Goal: Task Accomplishment & Management: Use online tool/utility

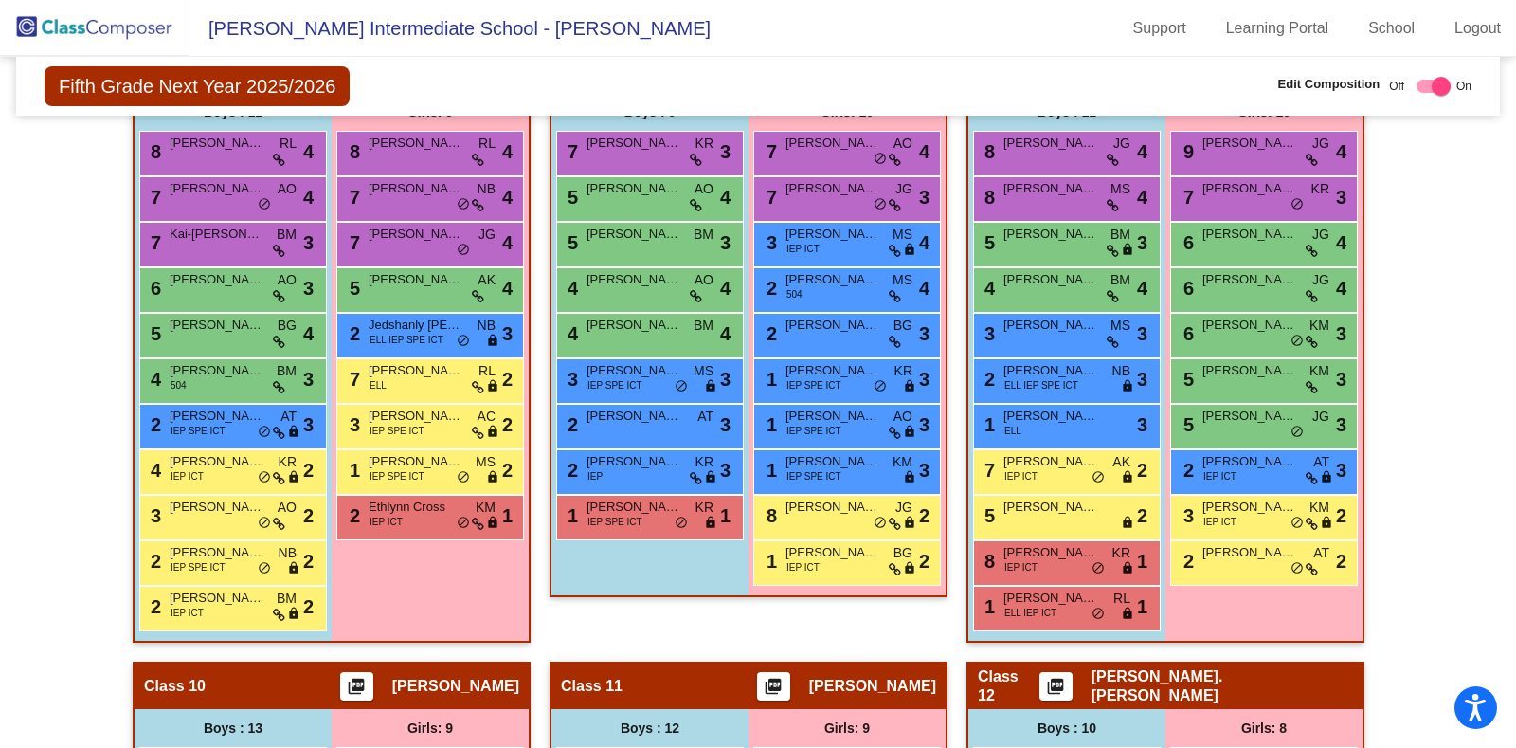
scroll to position [2006, 0]
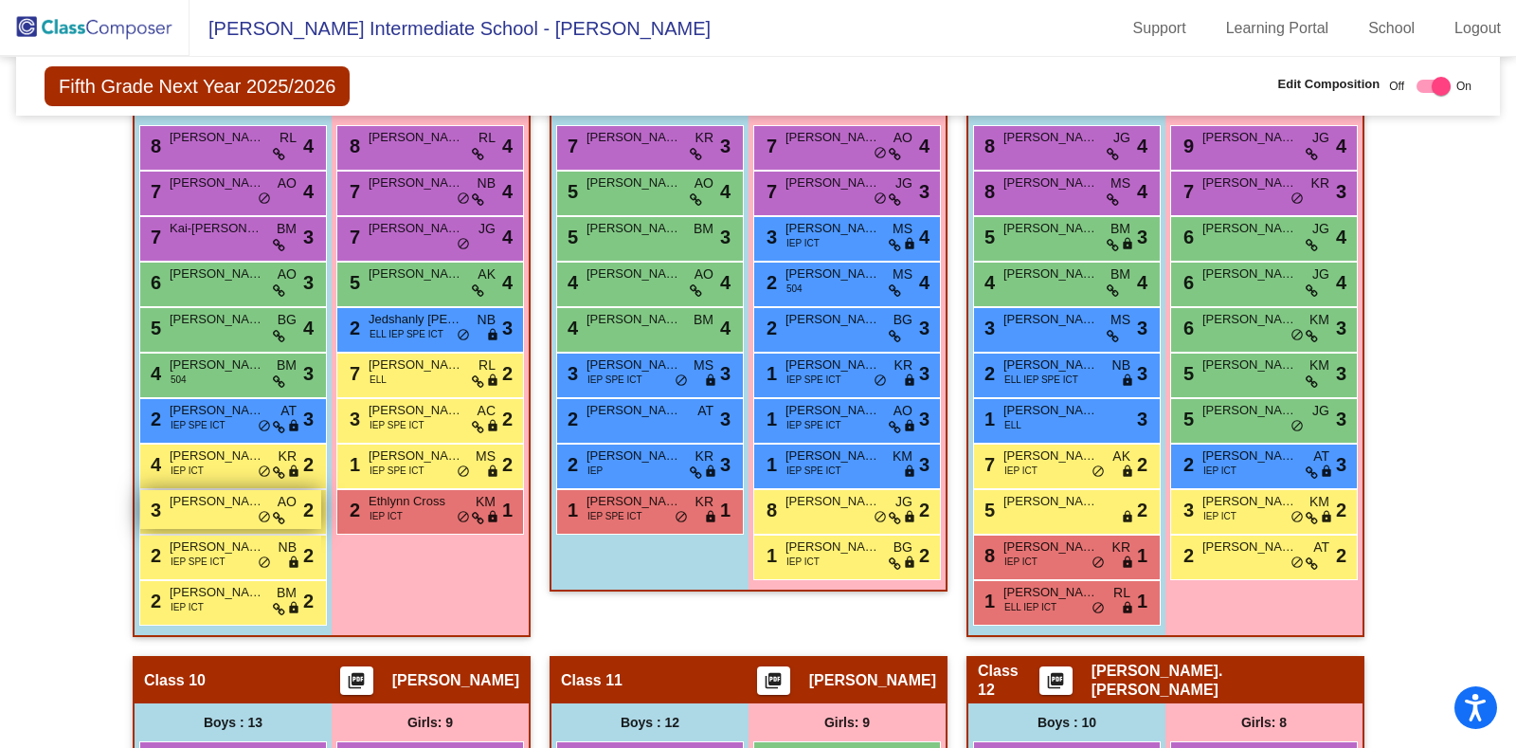
click at [178, 492] on span "[PERSON_NAME]" at bounding box center [217, 501] width 95 height 19
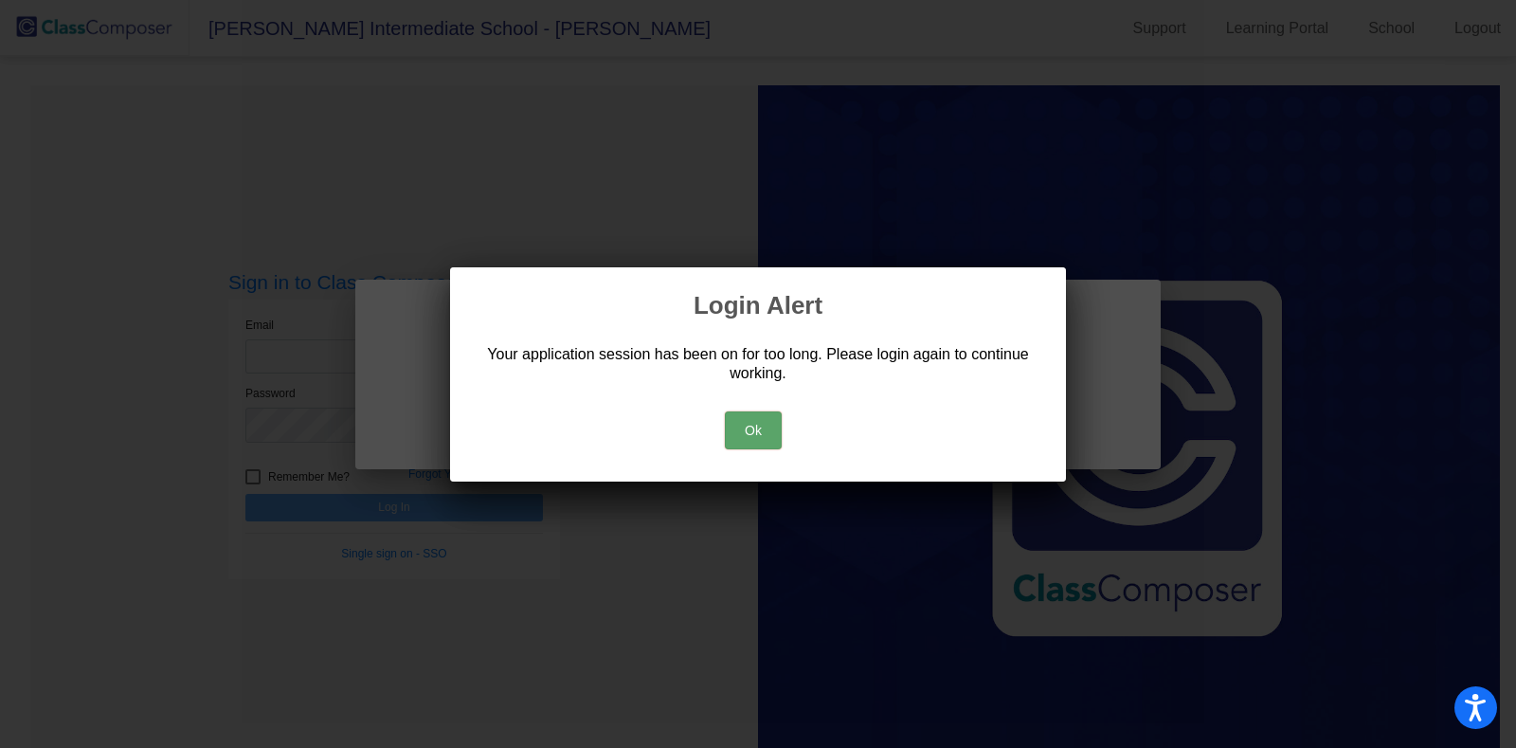
click at [779, 409] on div "Ok" at bounding box center [758, 425] width 570 height 66
click at [749, 423] on button "Ok" at bounding box center [753, 430] width 57 height 38
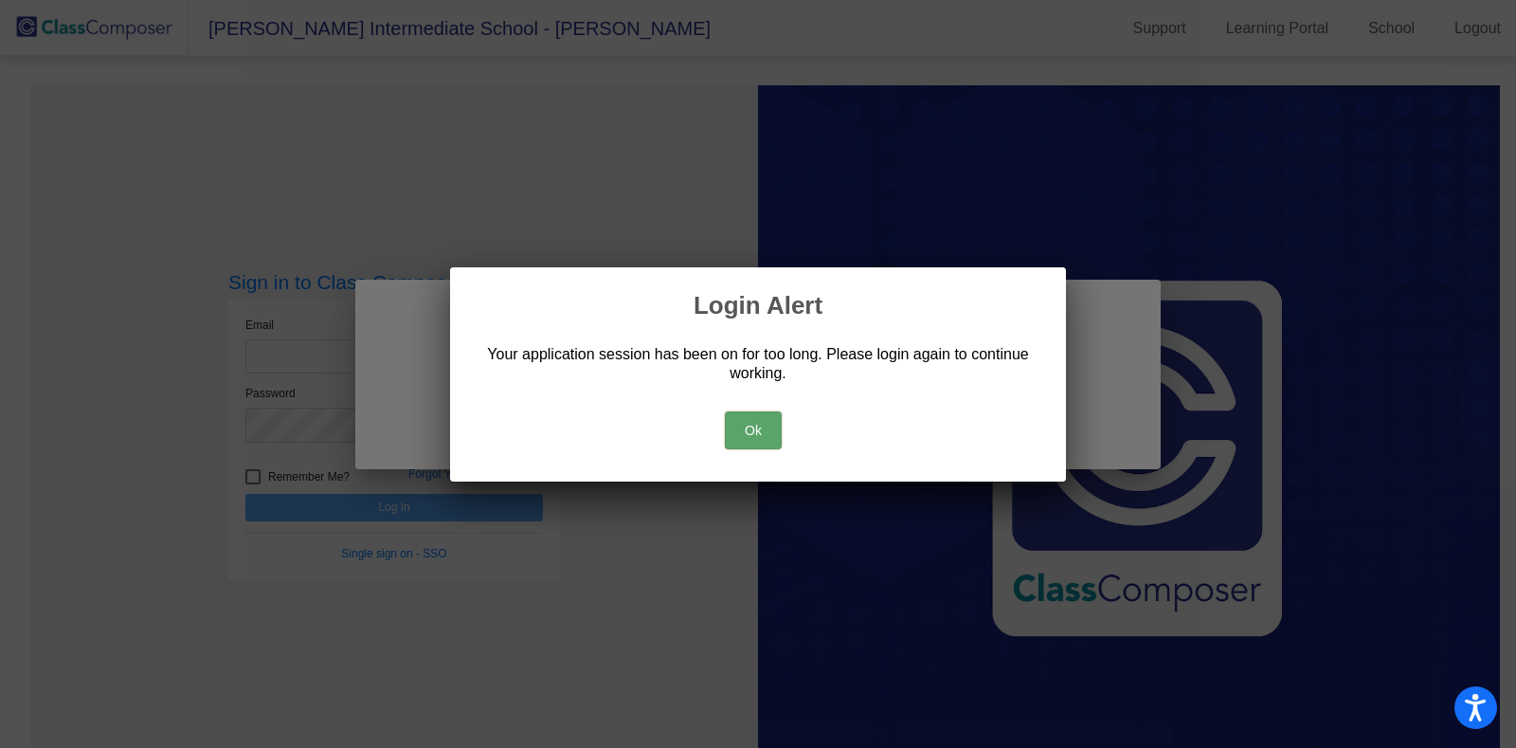
click at [749, 423] on button "Ok" at bounding box center [753, 430] width 57 height 38
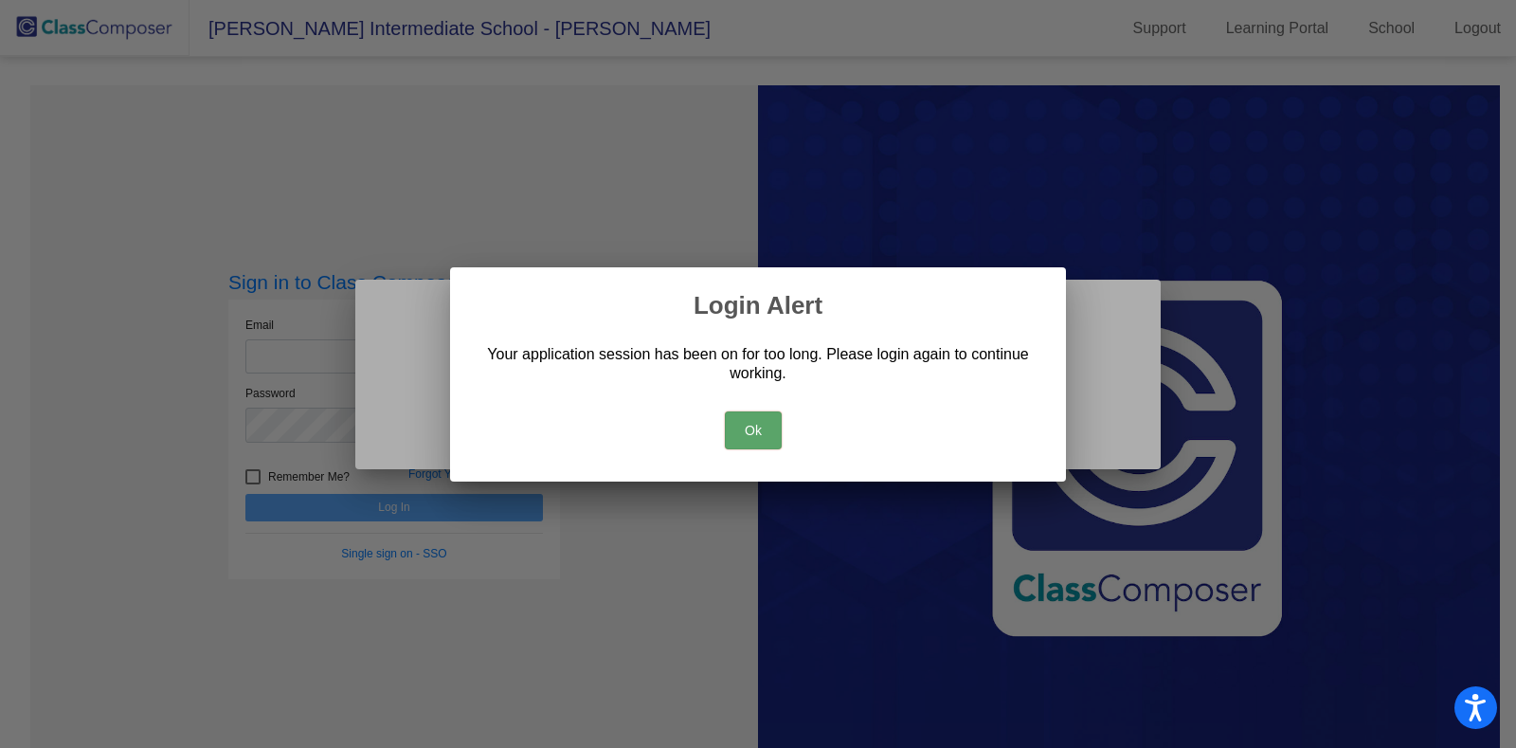
click at [749, 423] on button "Ok" at bounding box center [753, 430] width 57 height 38
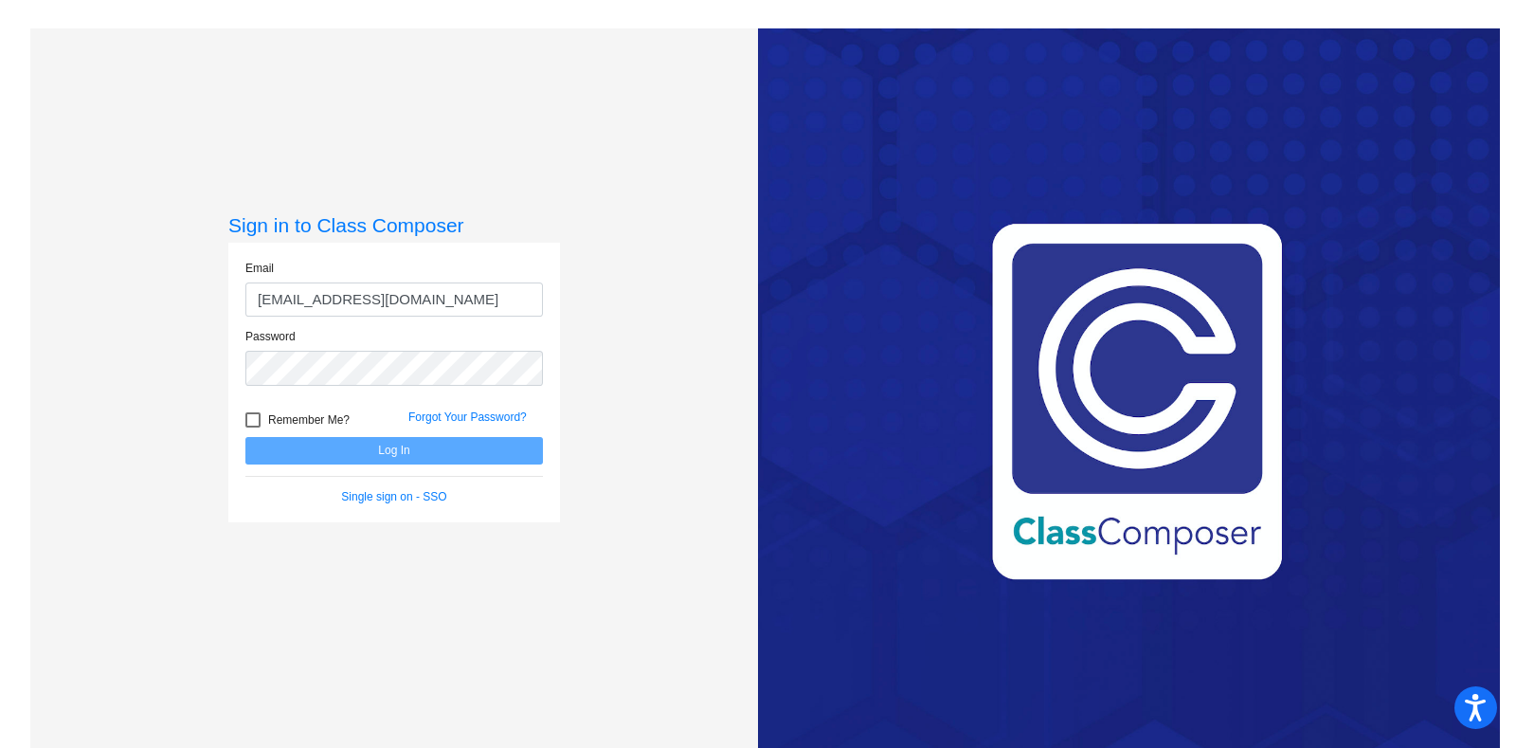
type input "[EMAIL_ADDRESS][DOMAIN_NAME]"
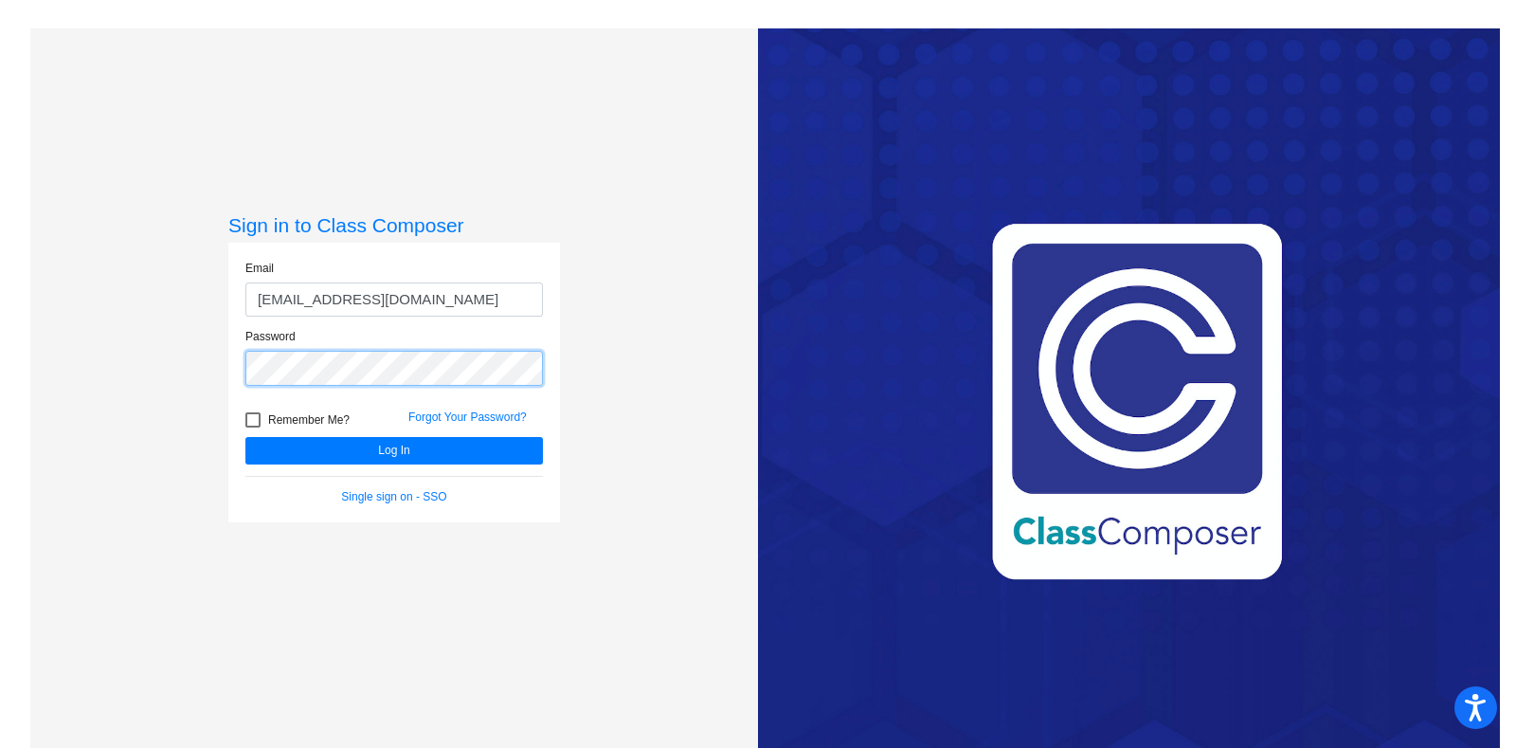
click at [245, 437] on button "Log In" at bounding box center [394, 450] width 298 height 27
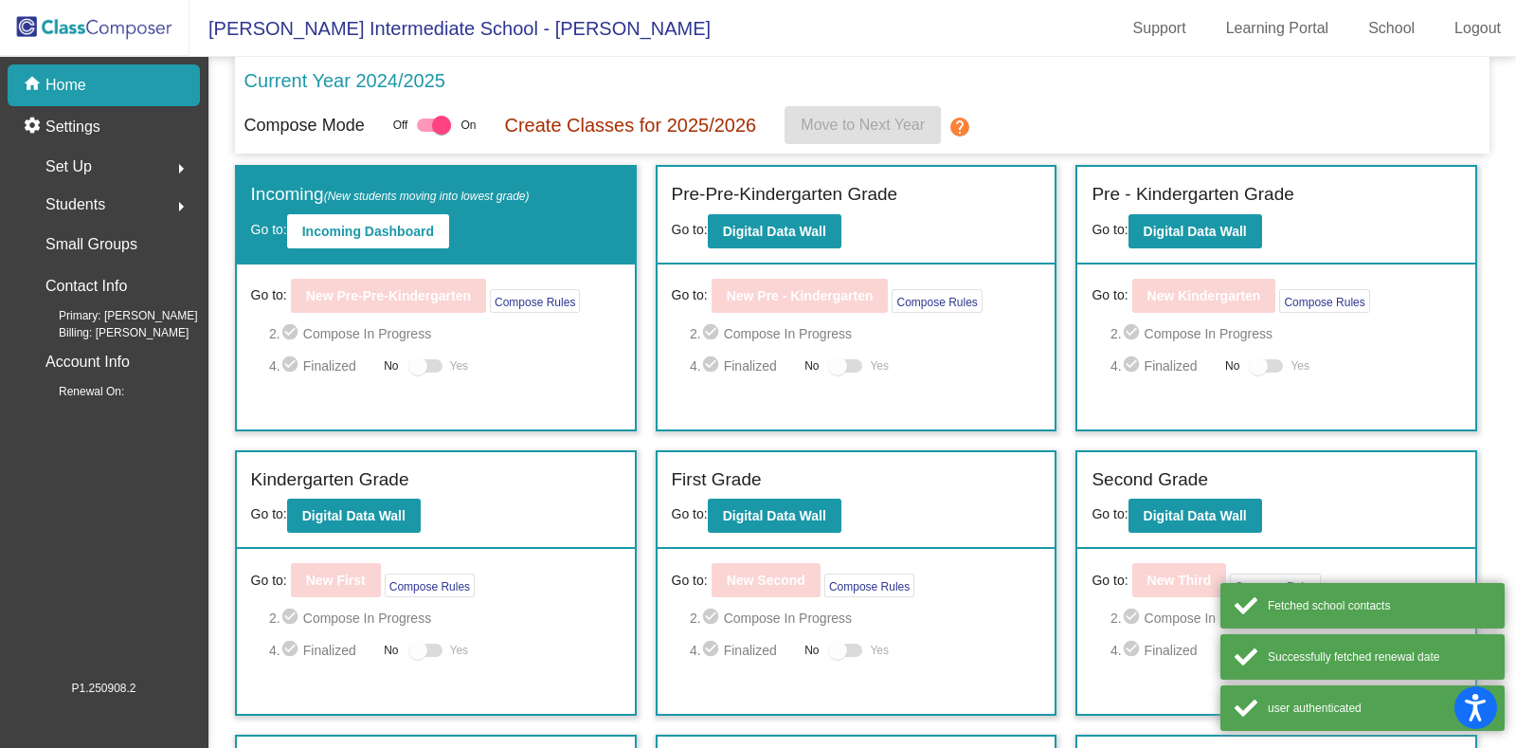
scroll to position [300, 0]
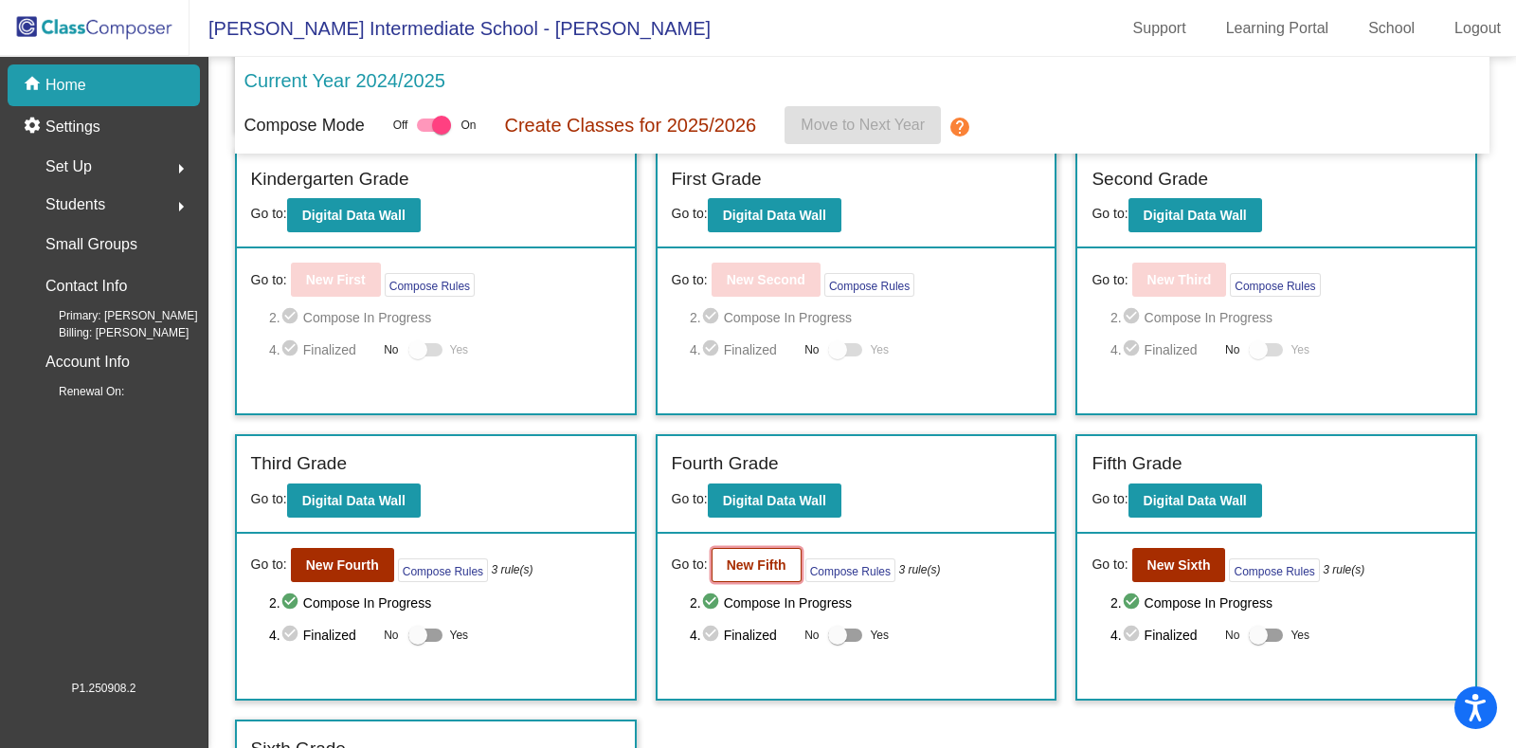
click at [727, 560] on b "New Fifth" at bounding box center [757, 564] width 60 height 15
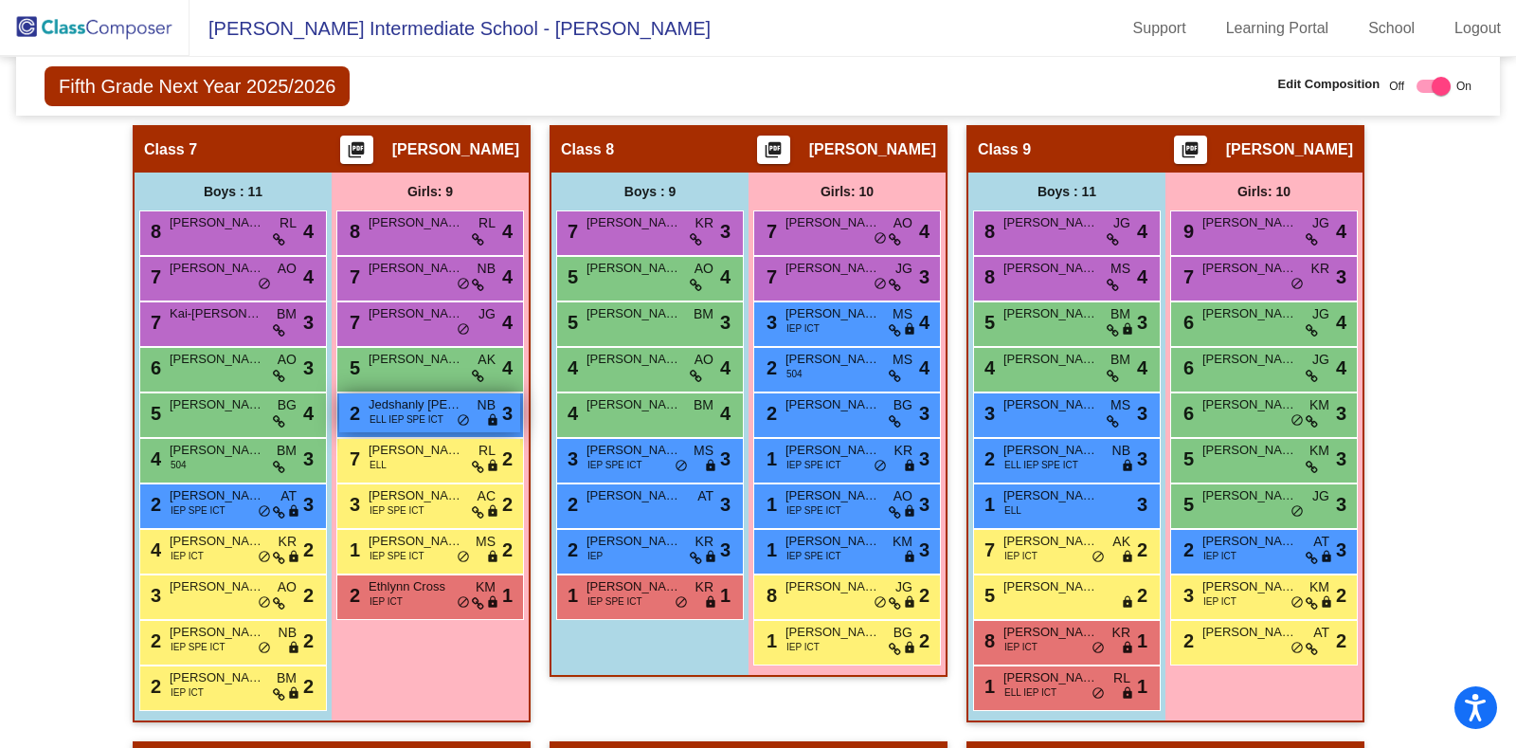
scroll to position [1942, 0]
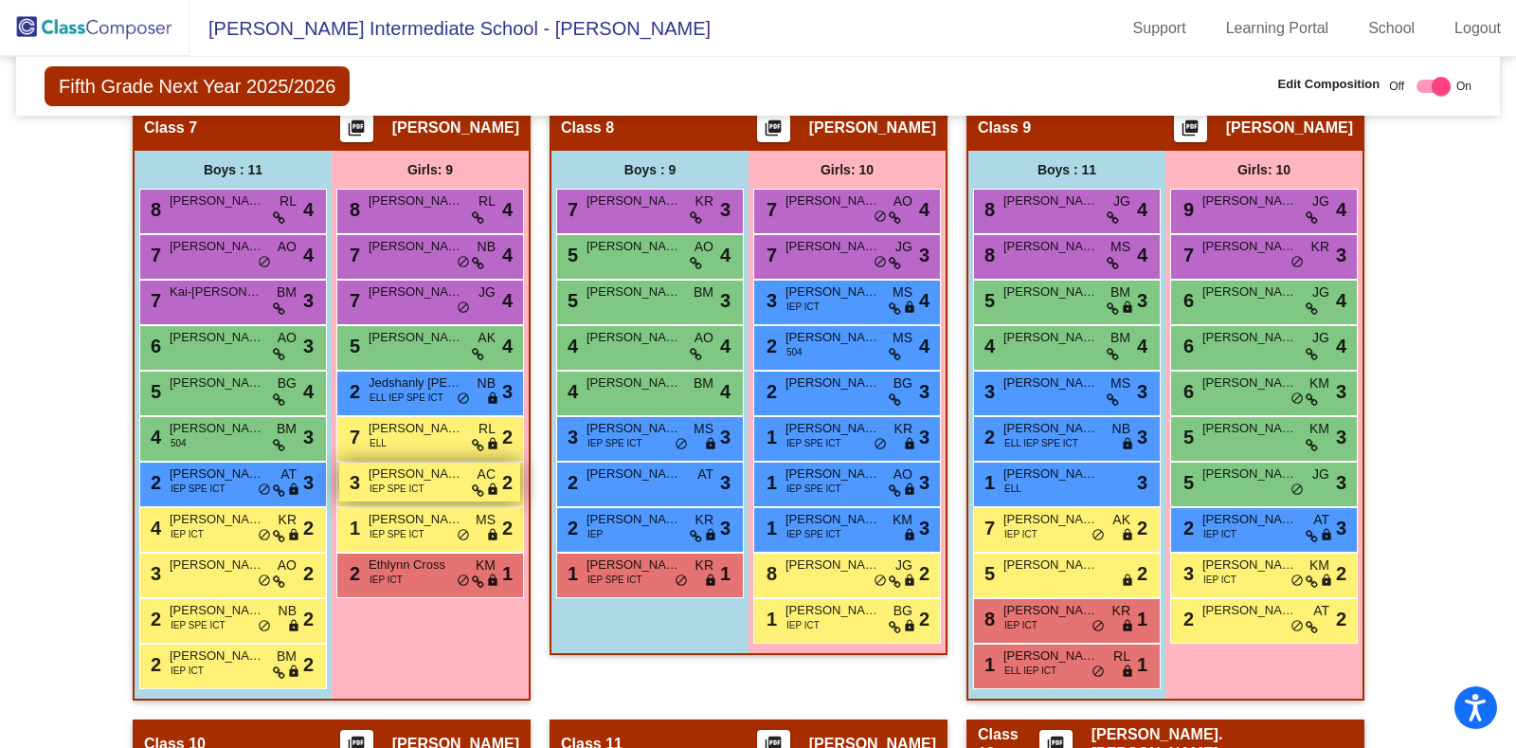
click at [402, 481] on span "IEP SPE ICT" at bounding box center [397, 488] width 55 height 14
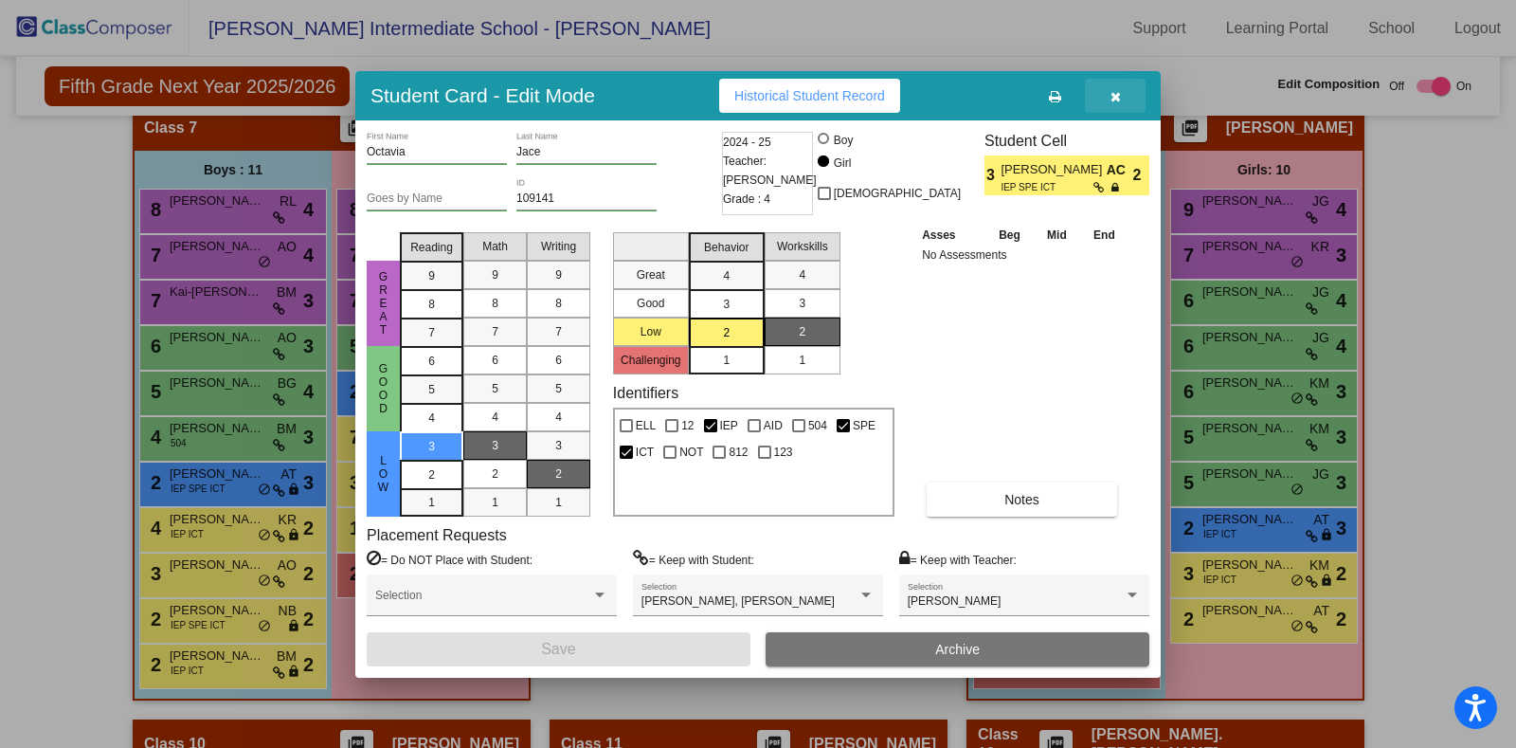
click at [1117, 106] on button "button" at bounding box center [1115, 96] width 61 height 34
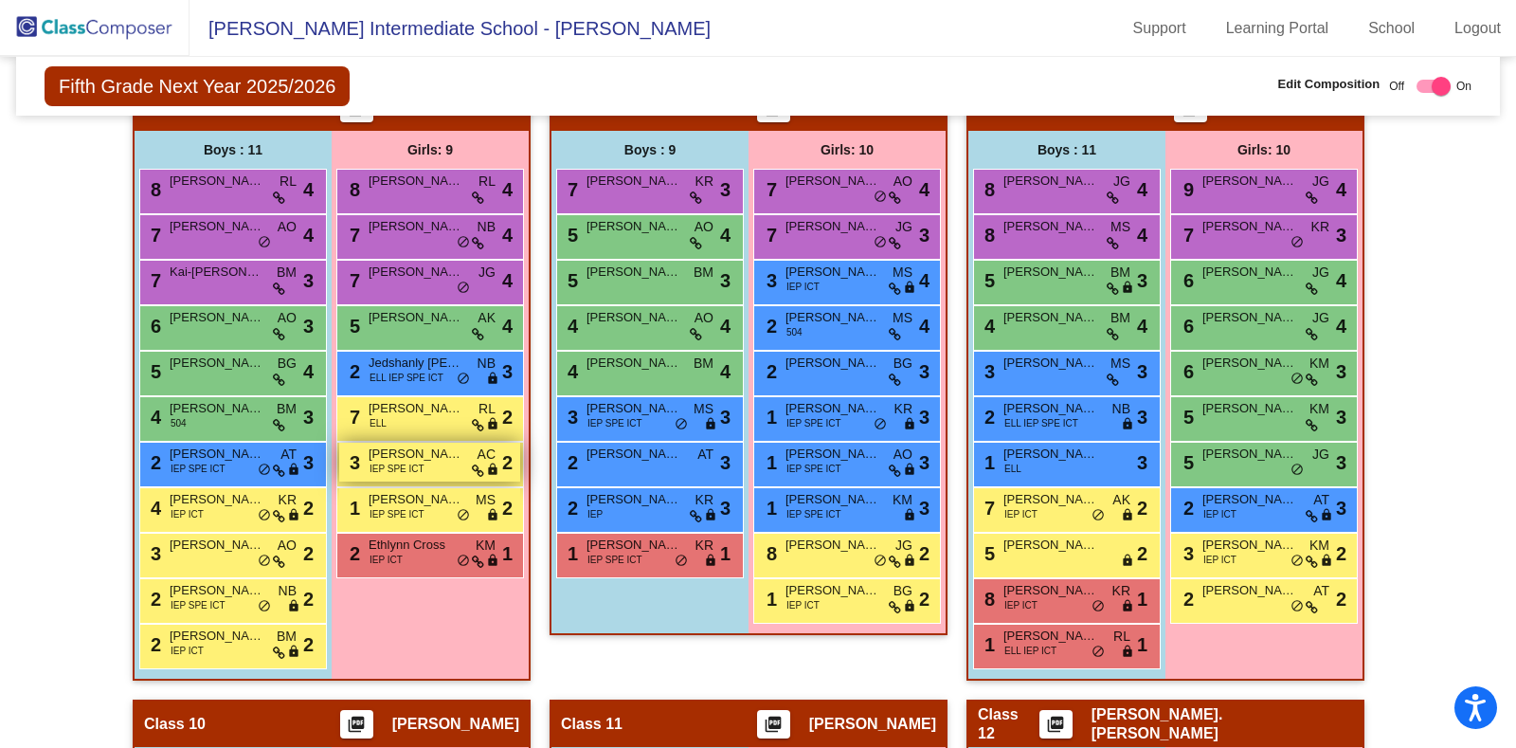
scroll to position [1961, 0]
